Goal: Navigation & Orientation: Find specific page/section

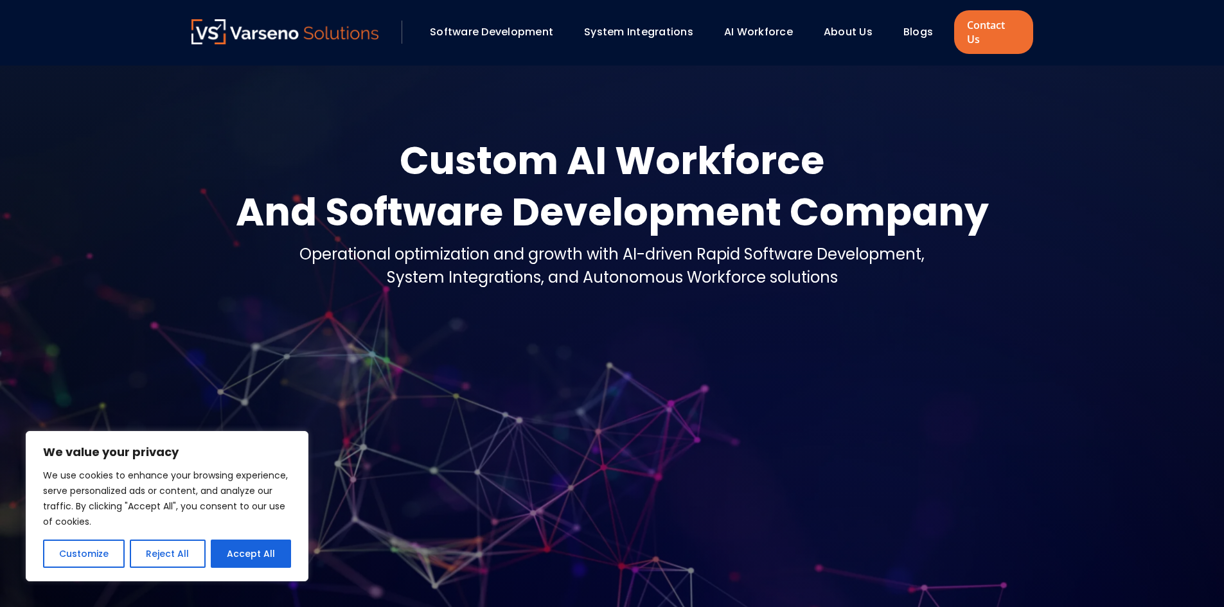
click at [848, 33] on div "About Us" at bounding box center [854, 32] width 73 height 22
click at [241, 559] on button "Accept All" at bounding box center [251, 554] width 80 height 28
checkbox input "true"
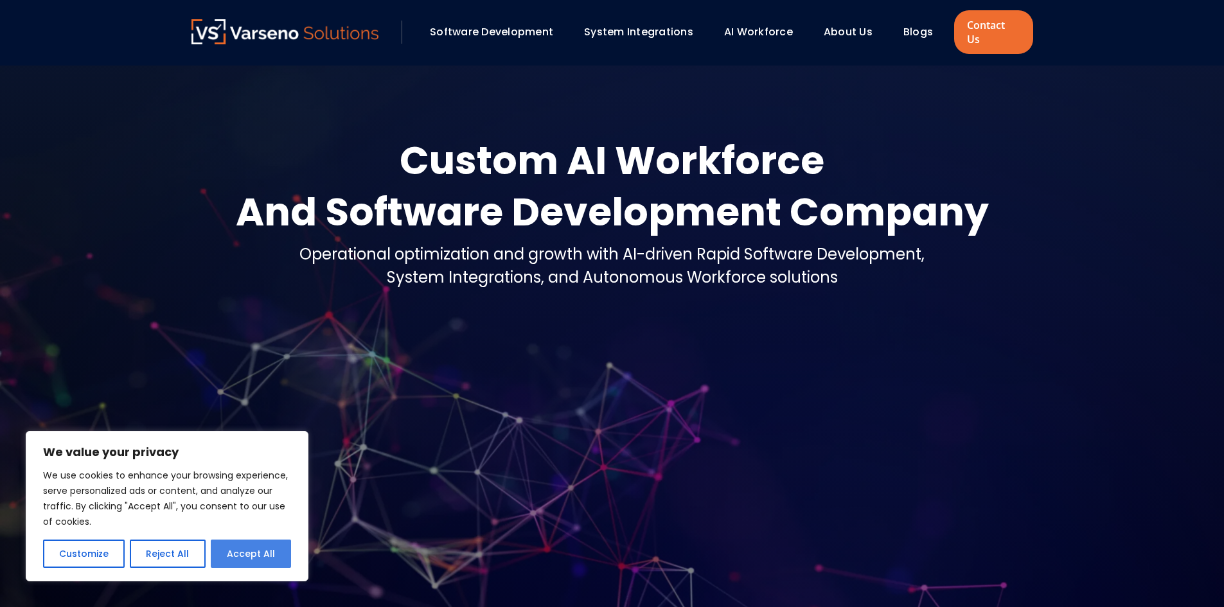
checkbox input "true"
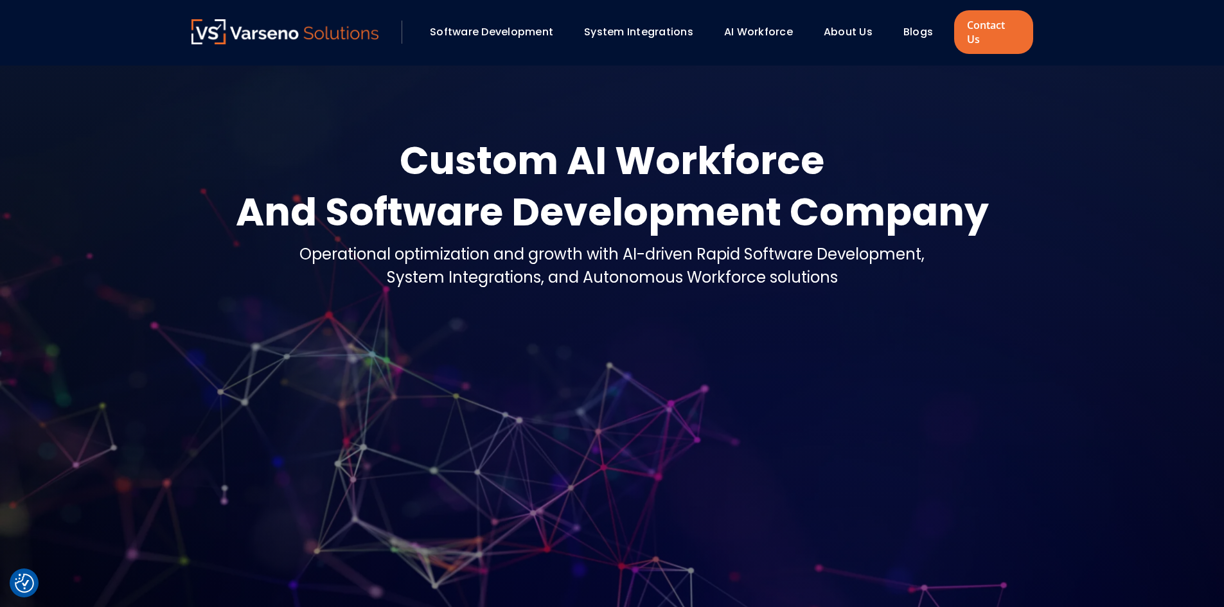
click at [845, 24] on link "About Us" at bounding box center [848, 31] width 49 height 15
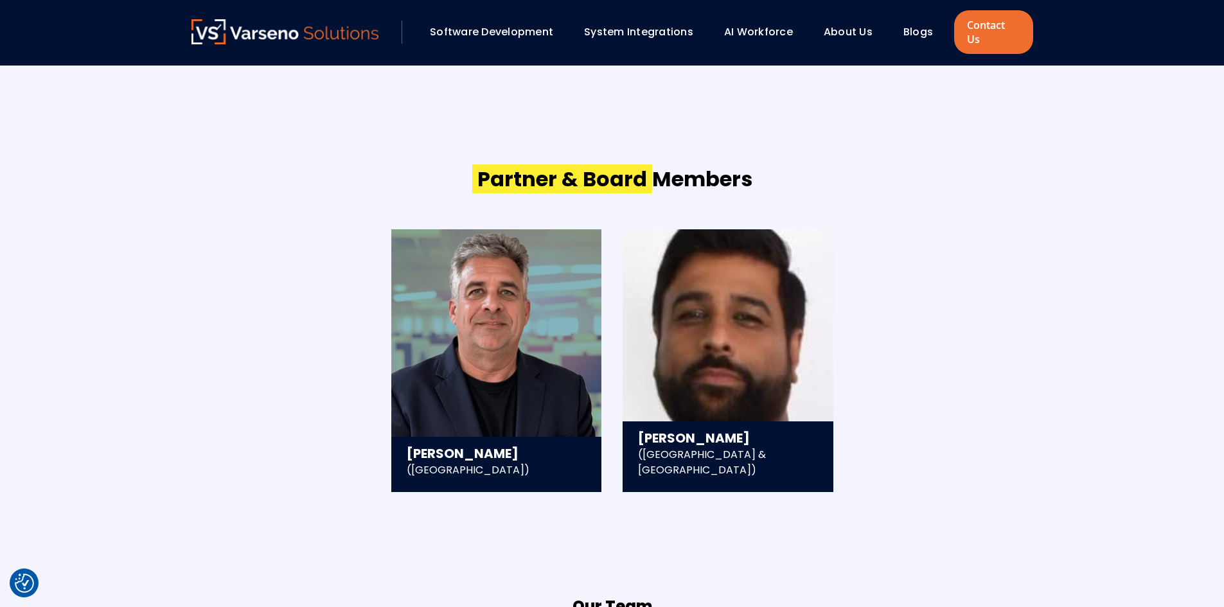
scroll to position [2100, 0]
